Goal: Task Accomplishment & Management: Use online tool/utility

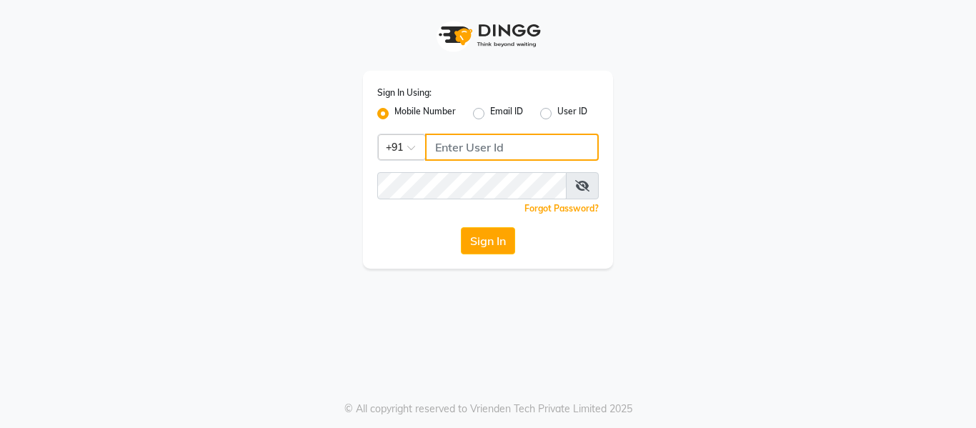
type input "7506358444"
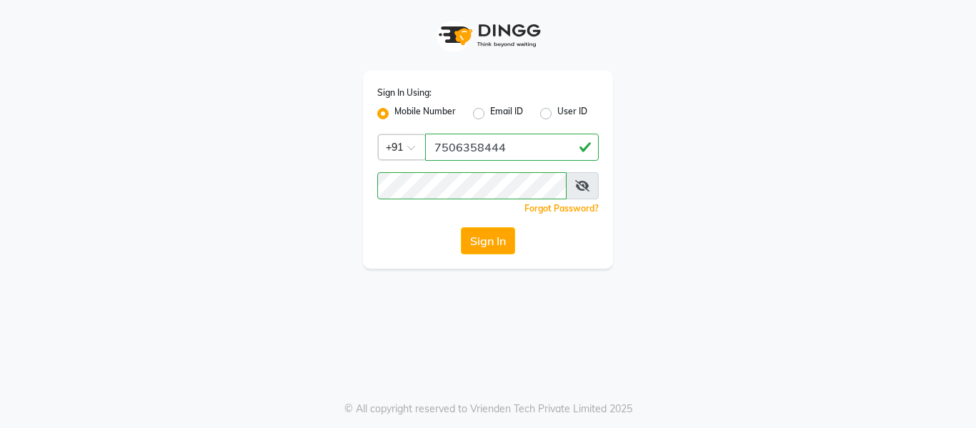
drag, startPoint x: 0, startPoint y: 0, endPoint x: 487, endPoint y: 254, distance: 549.3
click at [487, 254] on div "Sign In Using: Mobile Number Email ID User ID Country Code × [PHONE_NUMBER] Rem…" at bounding box center [488, 170] width 250 height 198
click at [473, 243] on button "Sign In" at bounding box center [488, 240] width 54 height 27
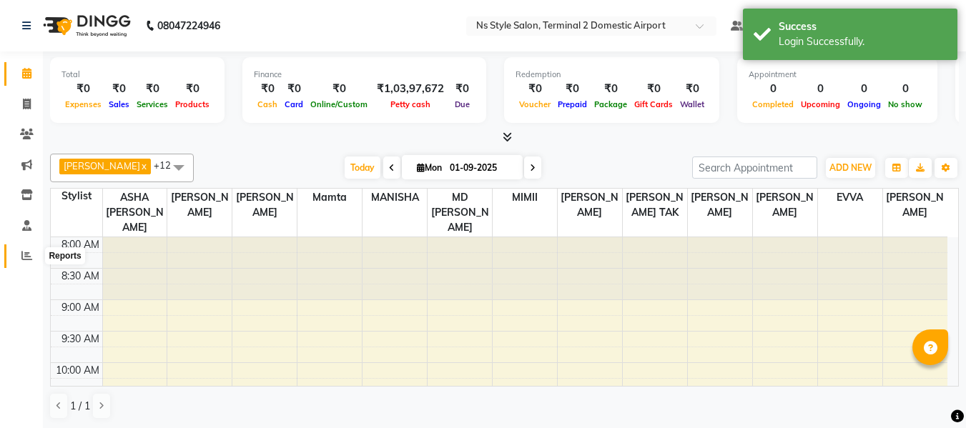
click at [21, 251] on span at bounding box center [26, 256] width 25 height 16
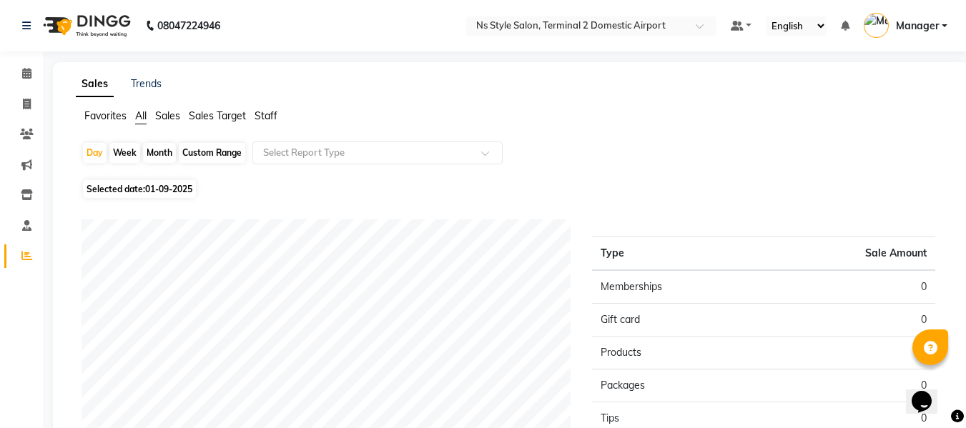
click at [265, 112] on span "Staff" at bounding box center [265, 115] width 23 height 13
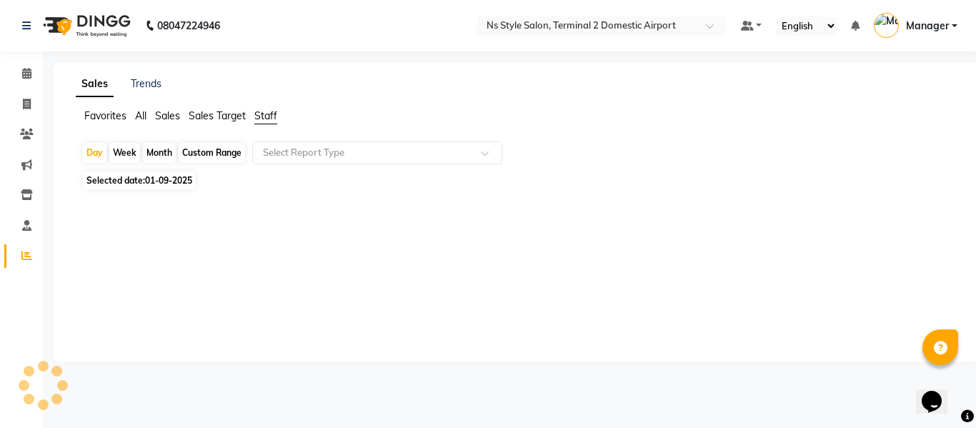
click at [167, 150] on div "Month" at bounding box center [159, 153] width 33 height 20
select select "9"
select select "2025"
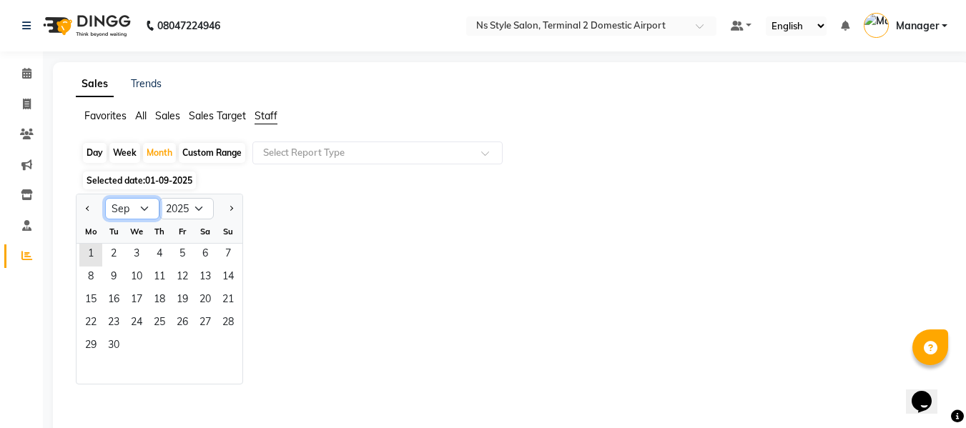
click at [145, 207] on select "Jan Feb Mar Apr May Jun [DATE] Aug Sep Oct Nov Dec" at bounding box center [132, 208] width 54 height 21
select select "8"
click at [105, 198] on select "Jan Feb Mar Apr May Jun [DATE] Aug Sep Oct Nov Dec" at bounding box center [132, 208] width 54 height 21
click at [173, 252] on span "1" at bounding box center [182, 255] width 23 height 23
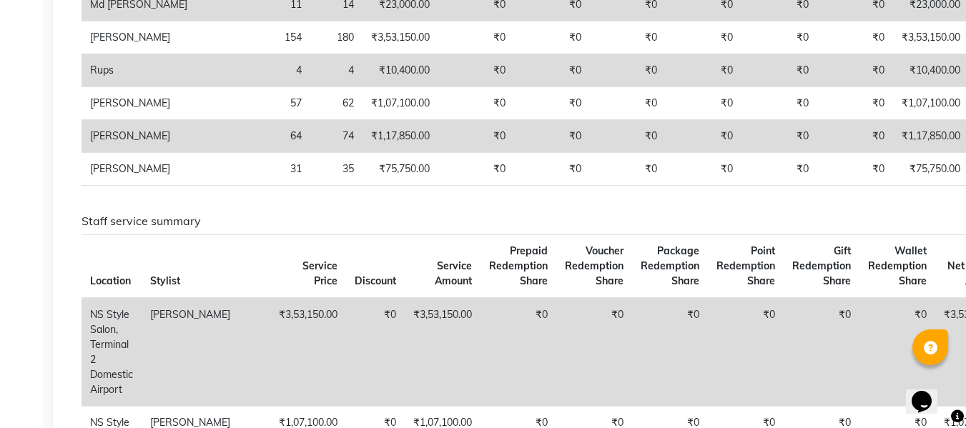
scroll to position [666, 0]
